Goal: Task Accomplishment & Management: Complete application form

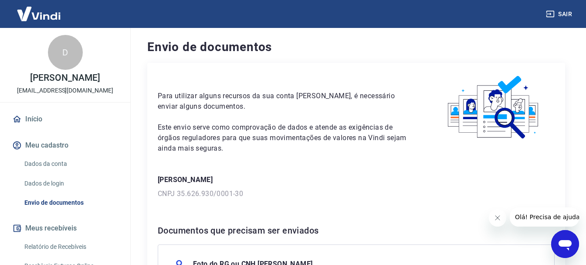
click at [560, 12] on button "Sair" at bounding box center [560, 14] width 31 height 16
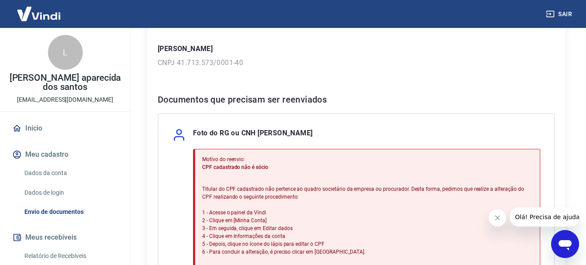
scroll to position [174, 0]
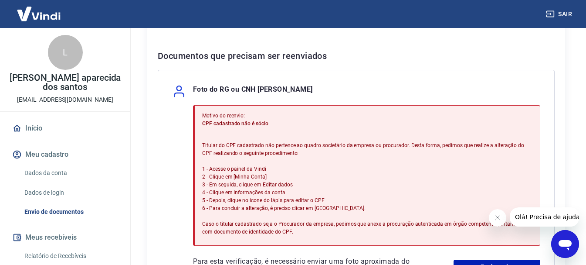
click at [50, 152] on button "Meu cadastro" at bounding box center [64, 154] width 109 height 19
click at [50, 168] on link "Dados da conta" at bounding box center [70, 173] width 99 height 18
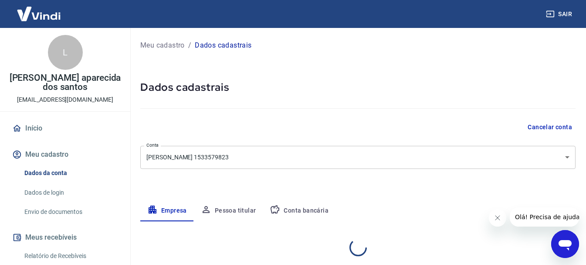
select select "SP"
select select "business"
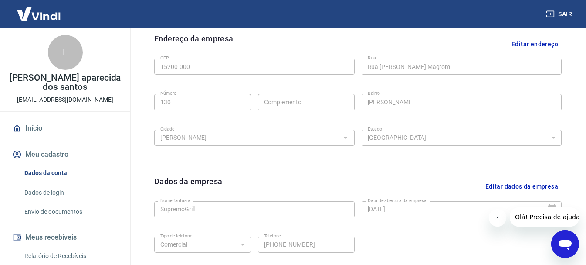
scroll to position [277, 0]
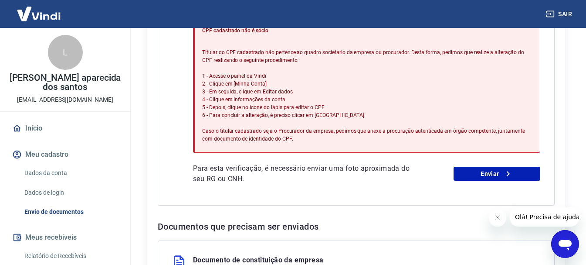
scroll to position [349, 0]
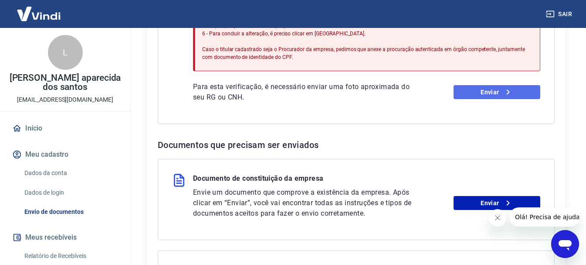
click at [474, 94] on link "Enviar" at bounding box center [497, 92] width 87 height 14
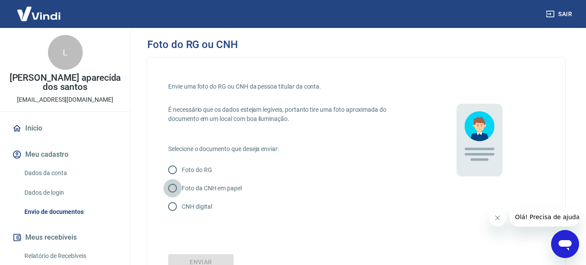
click at [172, 186] on input "Foto da CNH em papel" at bounding box center [173, 188] width 18 height 18
radio input "true"
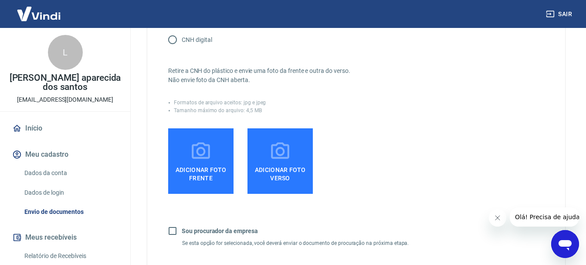
scroll to position [174, 0]
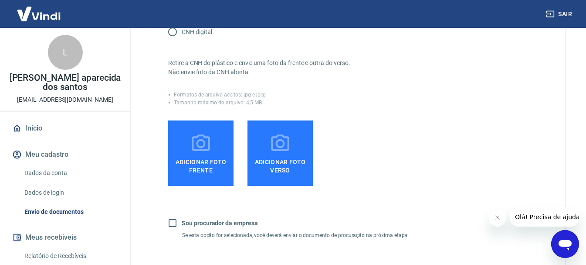
click at [204, 139] on icon at bounding box center [201, 144] width 22 height 22
click at [0, 0] on input "Adicionar foto frente" at bounding box center [0, 0] width 0 height 0
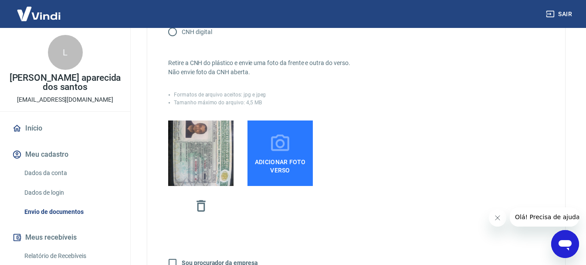
click at [283, 145] on icon at bounding box center [280, 142] width 18 height 17
click at [0, 0] on input "Adicionar foto verso" at bounding box center [0, 0] width 0 height 0
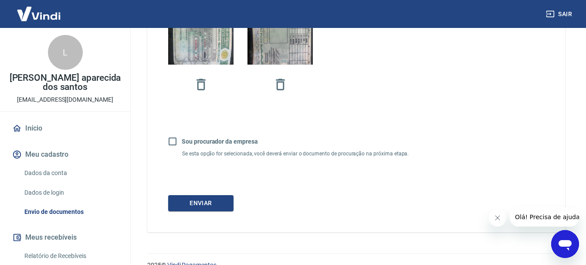
scroll to position [311, 0]
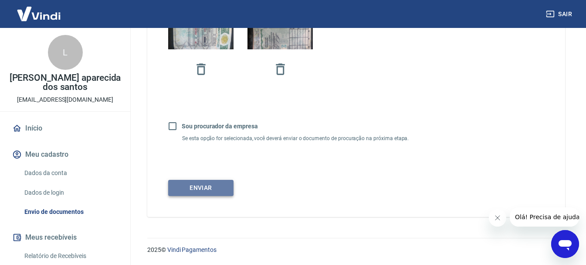
click at [207, 187] on button "Enviar" at bounding box center [200, 188] width 65 height 16
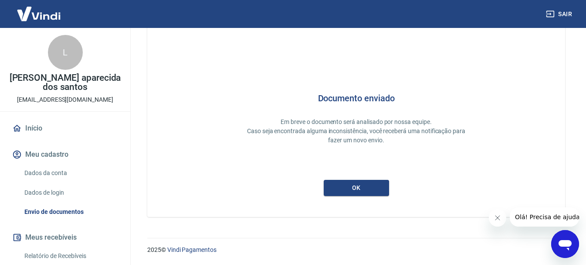
scroll to position [38, 0]
click at [363, 188] on button "ok" at bounding box center [356, 188] width 65 height 16
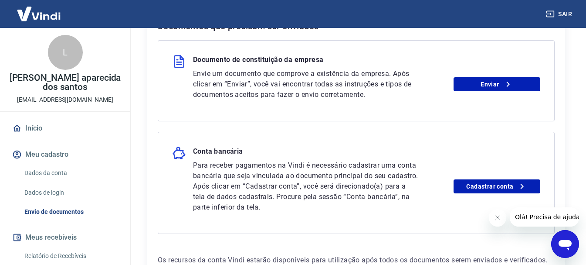
scroll to position [263, 0]
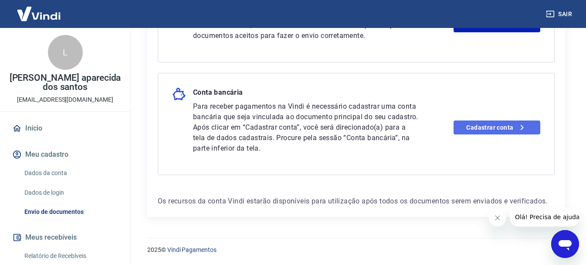
click at [491, 126] on link "Cadastrar conta" at bounding box center [497, 127] width 87 height 14
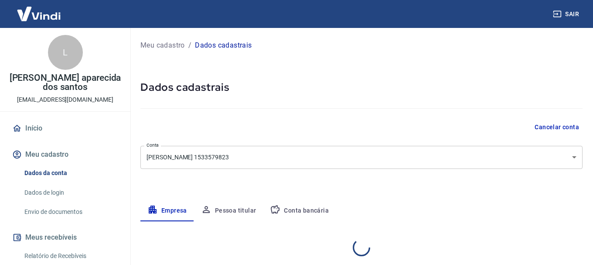
select select "SP"
select select "business"
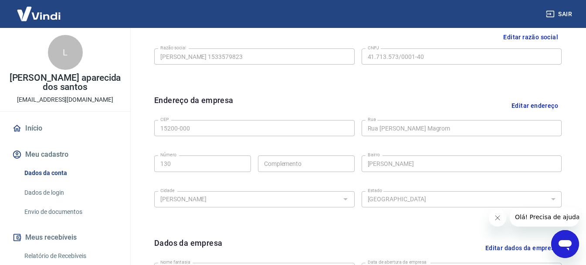
scroll to position [102, 0]
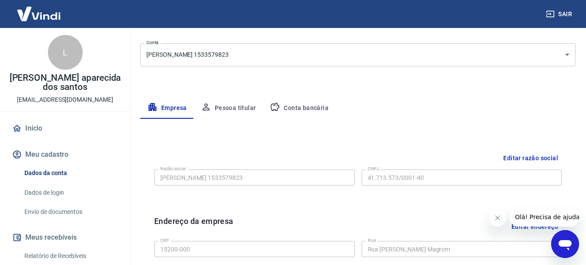
click at [304, 109] on button "Conta bancária" at bounding box center [299, 108] width 73 height 21
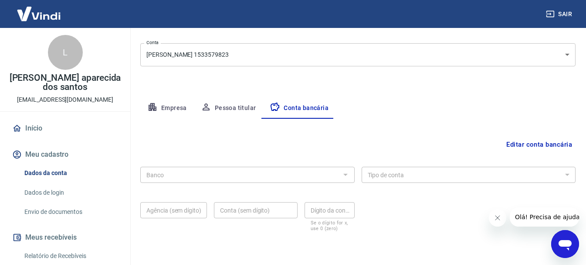
scroll to position [133, 0]
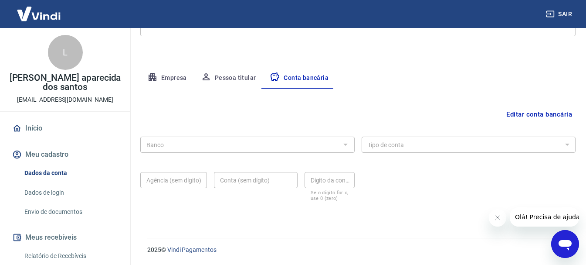
click at [351, 141] on div "Banco" at bounding box center [247, 144] width 215 height 16
click at [346, 145] on div at bounding box center [345, 144] width 11 height 12
click at [539, 116] on button "Editar conta bancária" at bounding box center [539, 114] width 73 height 17
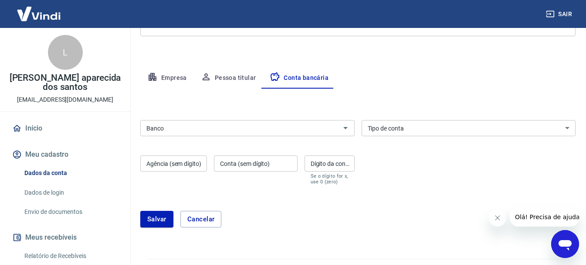
click at [331, 127] on input "Banco" at bounding box center [240, 128] width 195 height 11
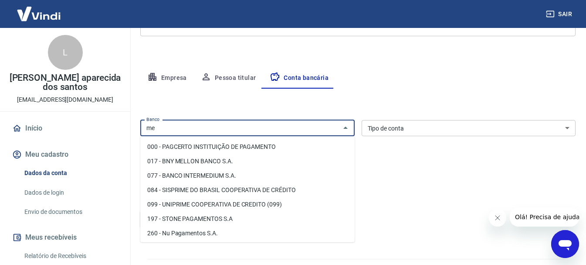
type input "m"
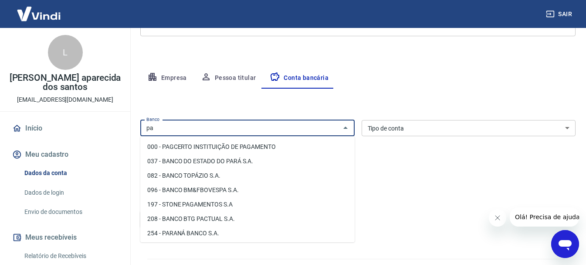
type input "p"
